Goal: Task Accomplishment & Management: Use online tool/utility

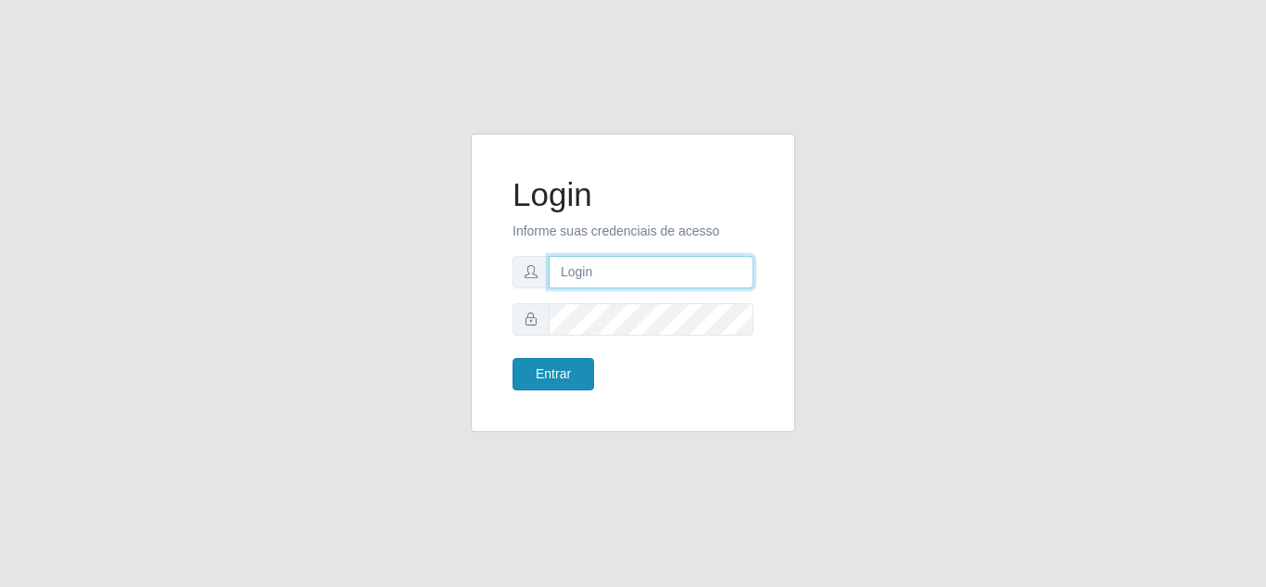
type input "[EMAIL_ADDRESS][DOMAIN_NAME]"
drag, startPoint x: 548, startPoint y: 379, endPoint x: 543, endPoint y: 370, distance: 10.4
click at [547, 379] on button "Entrar" at bounding box center [554, 374] width 82 height 32
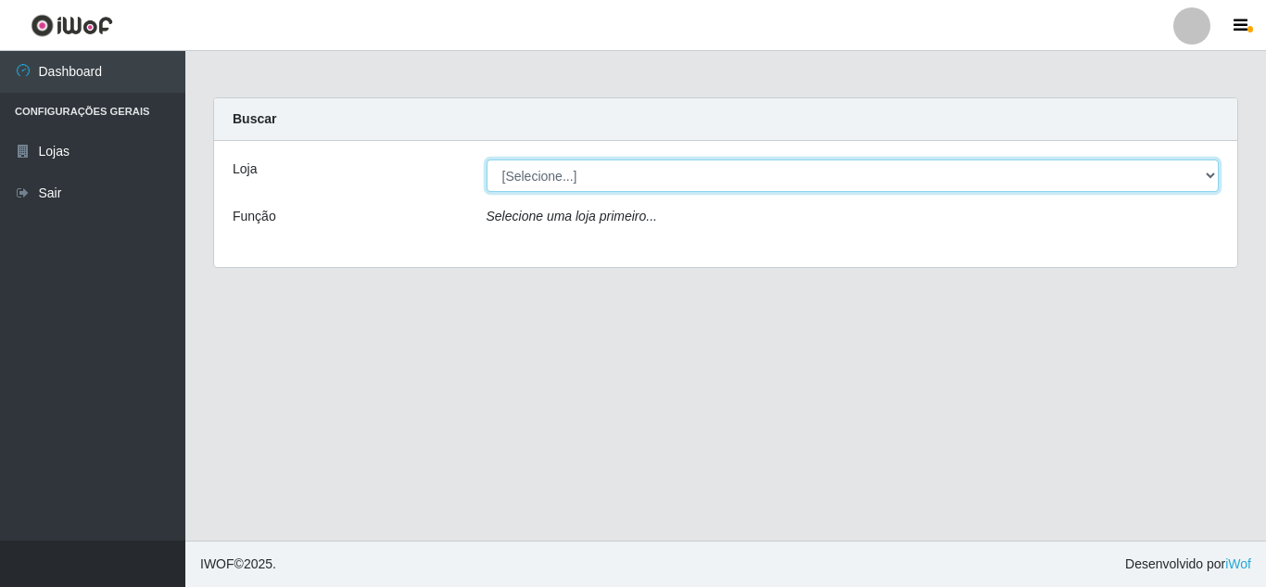
drag, startPoint x: 691, startPoint y: 175, endPoint x: 645, endPoint y: 179, distance: 45.6
click at [691, 175] on select "[Selecione...] [PERSON_NAME] Clan - [GEOGRAPHIC_DATA]" at bounding box center [853, 175] width 733 height 32
select select "498"
click at [487, 159] on select "[Selecione...] [PERSON_NAME] Clan - [GEOGRAPHIC_DATA]" at bounding box center [853, 175] width 733 height 32
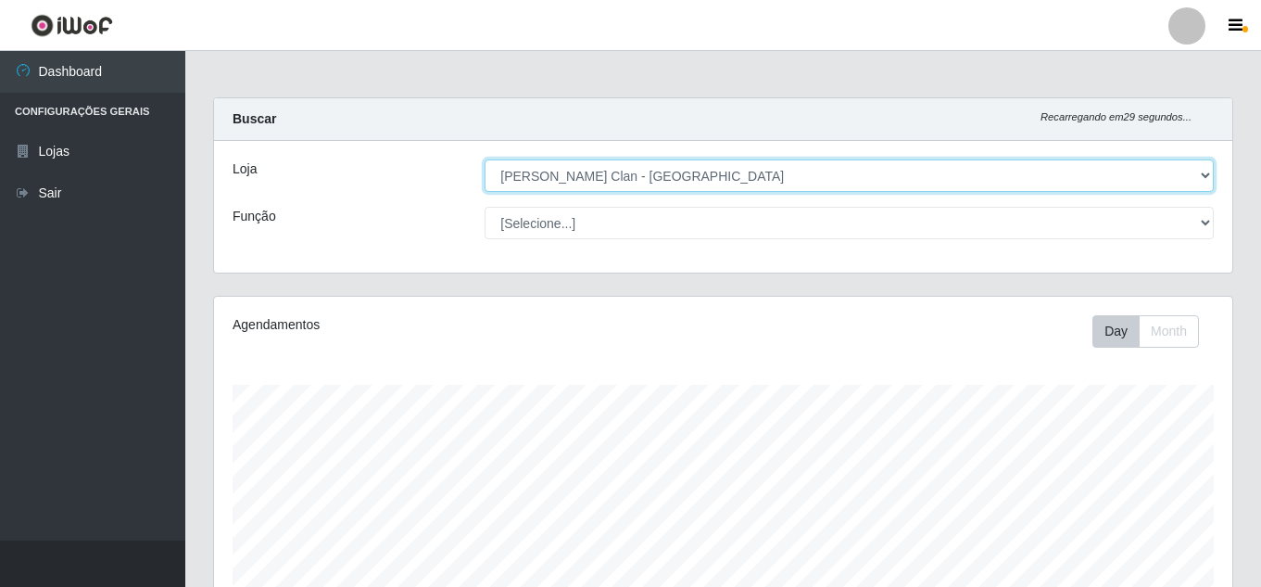
scroll to position [385, 1019]
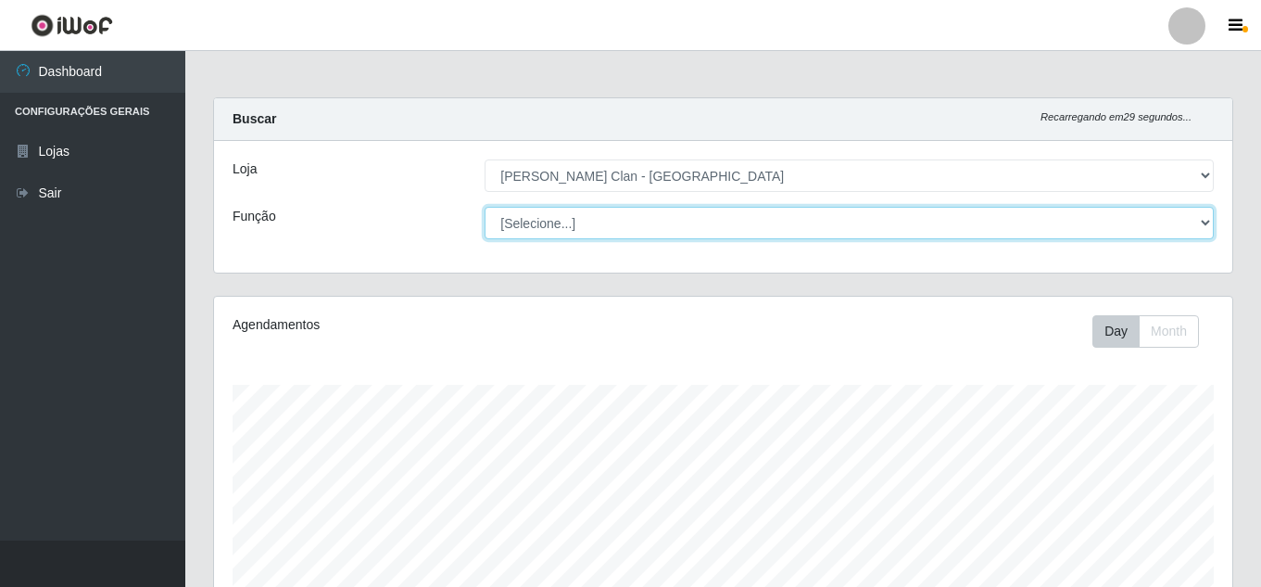
click at [591, 219] on select "[Selecione...] Auxiliar de Depósito Carregador e Descarregador de Caminhão ++" at bounding box center [849, 223] width 729 height 32
select select "106"
click at [485, 207] on select "[Selecione...] Auxiliar de Depósito Carregador e Descarregador de Caminhão ++" at bounding box center [849, 223] width 729 height 32
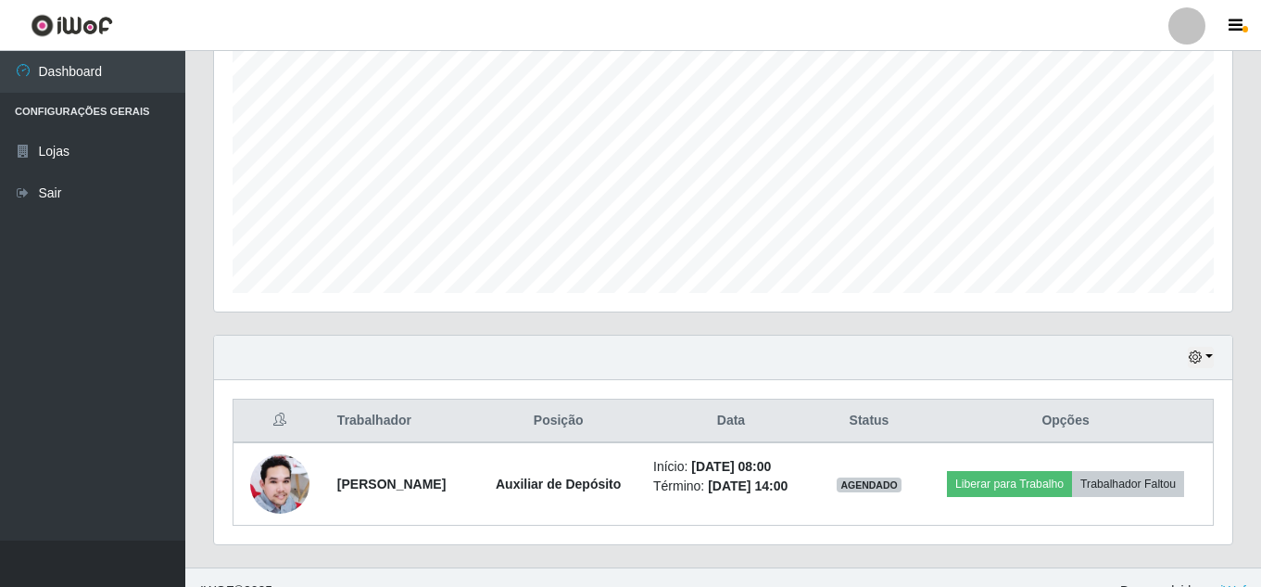
scroll to position [371, 0]
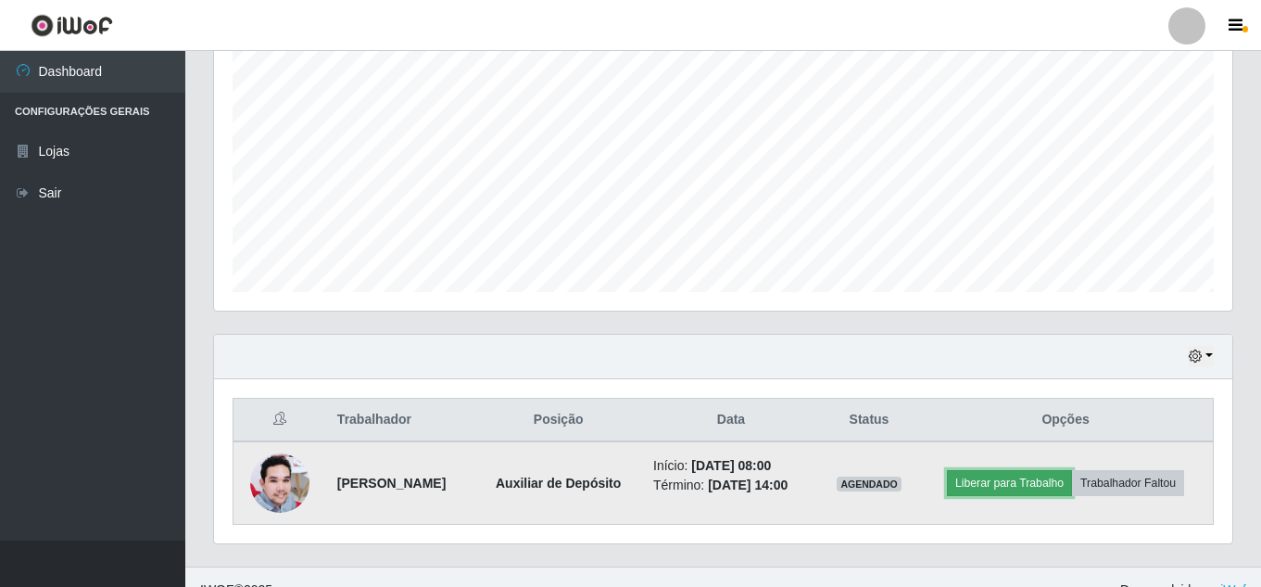
click at [1023, 487] on button "Liberar para Trabalho" at bounding box center [1009, 483] width 125 height 26
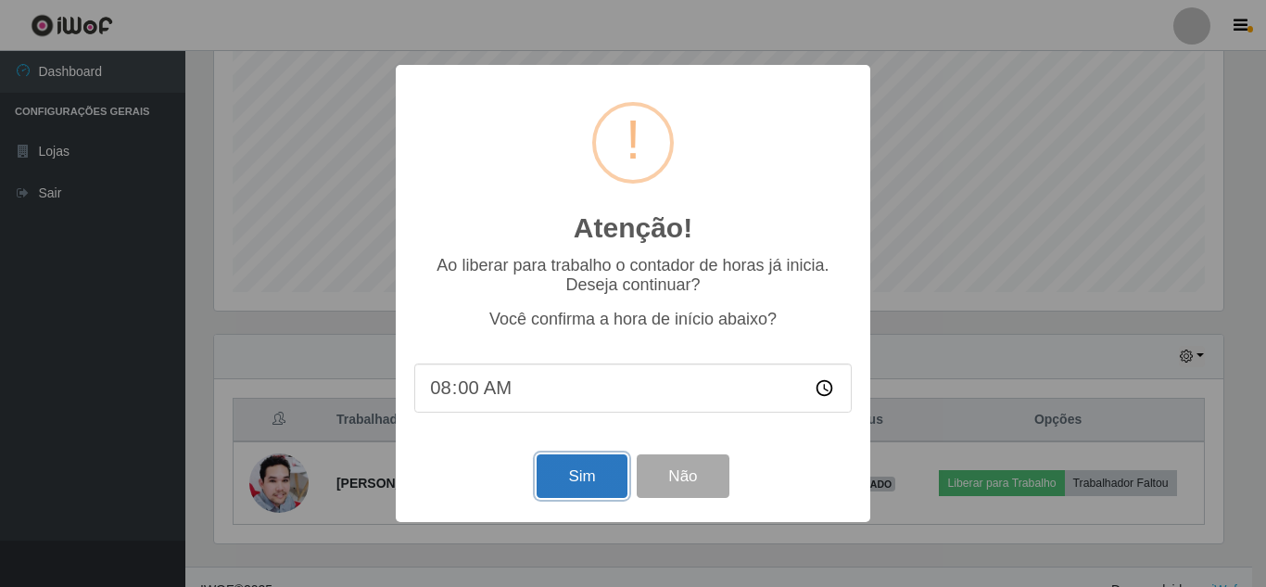
click at [566, 476] on button "Sim" at bounding box center [582, 476] width 90 height 44
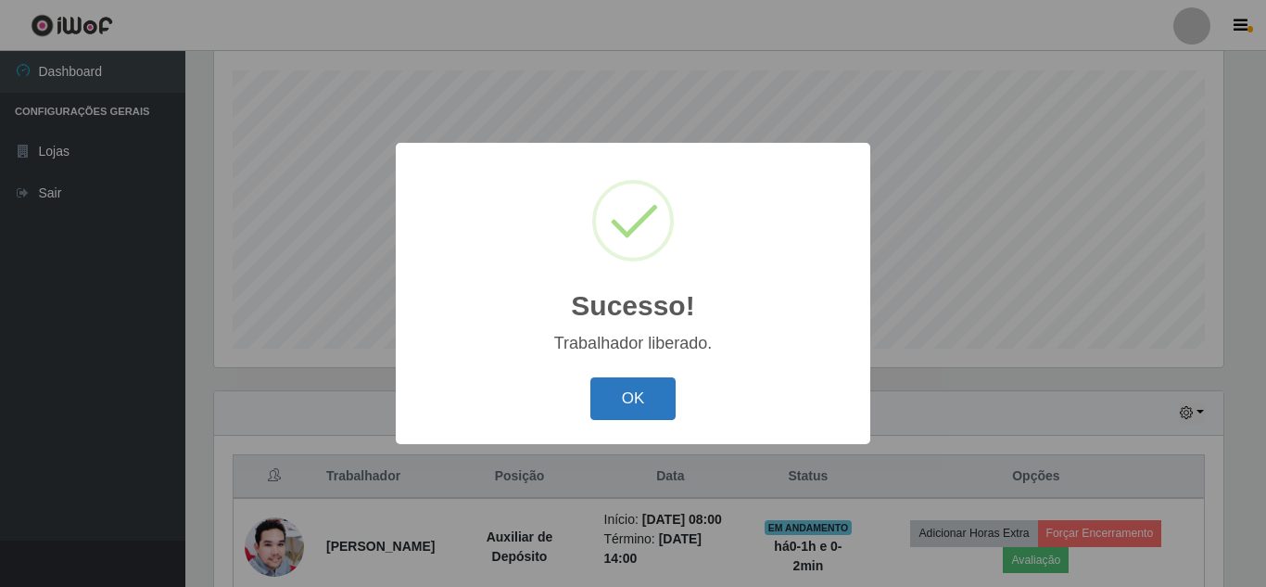
click at [617, 413] on button "OK" at bounding box center [633, 399] width 86 height 44
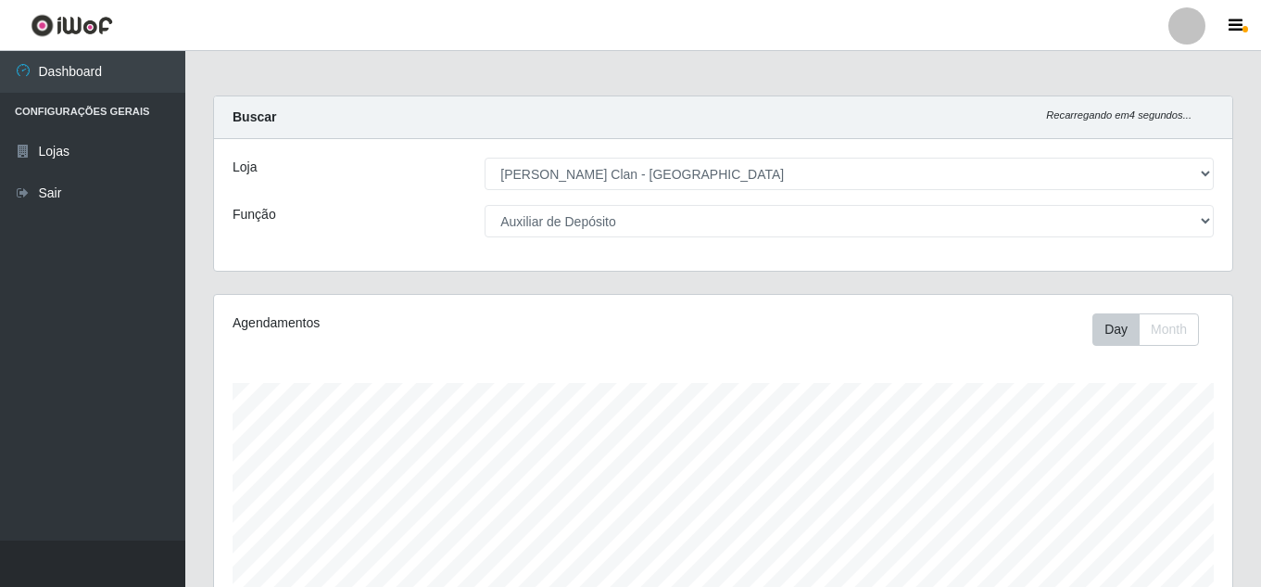
scroll to position [0, 0]
